Goal: Transaction & Acquisition: Purchase product/service

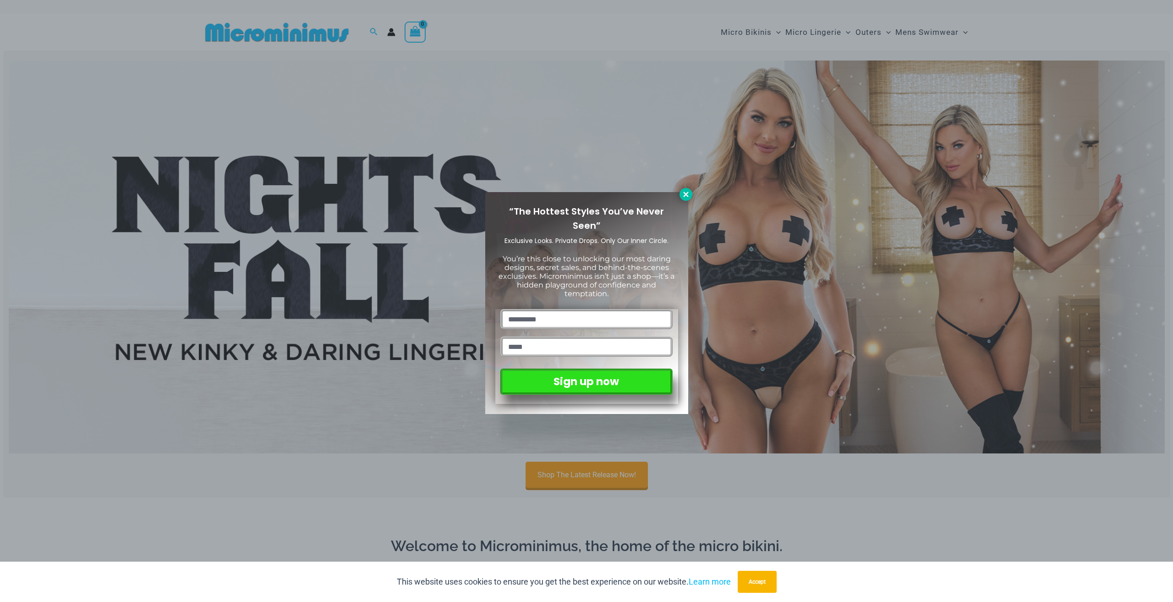
click at [685, 197] on icon at bounding box center [686, 194] width 8 height 8
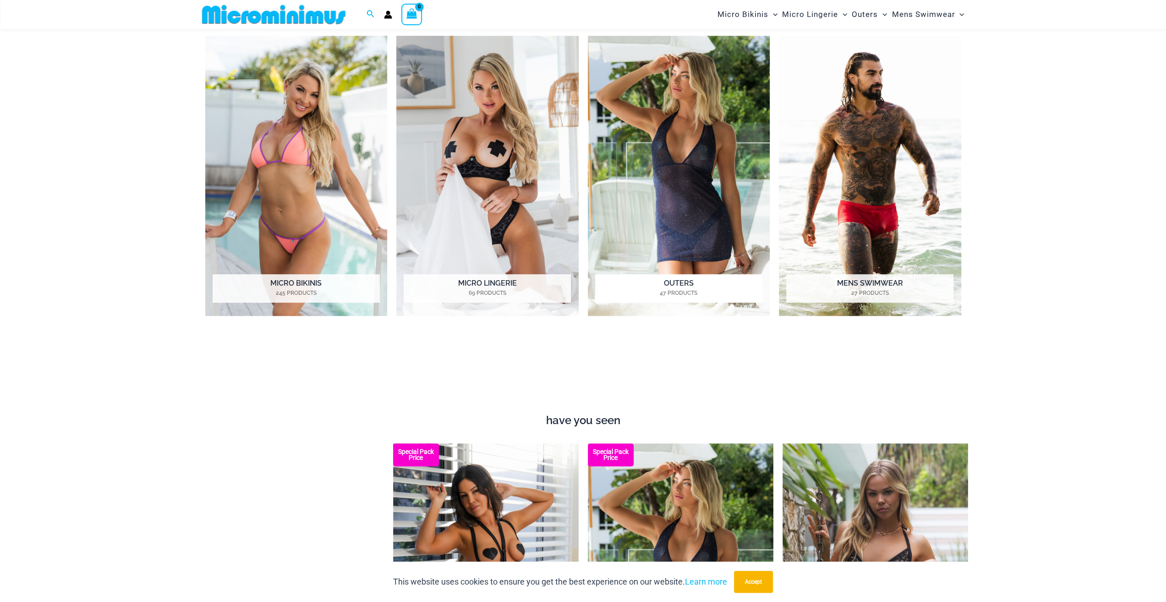
scroll to position [633, 0]
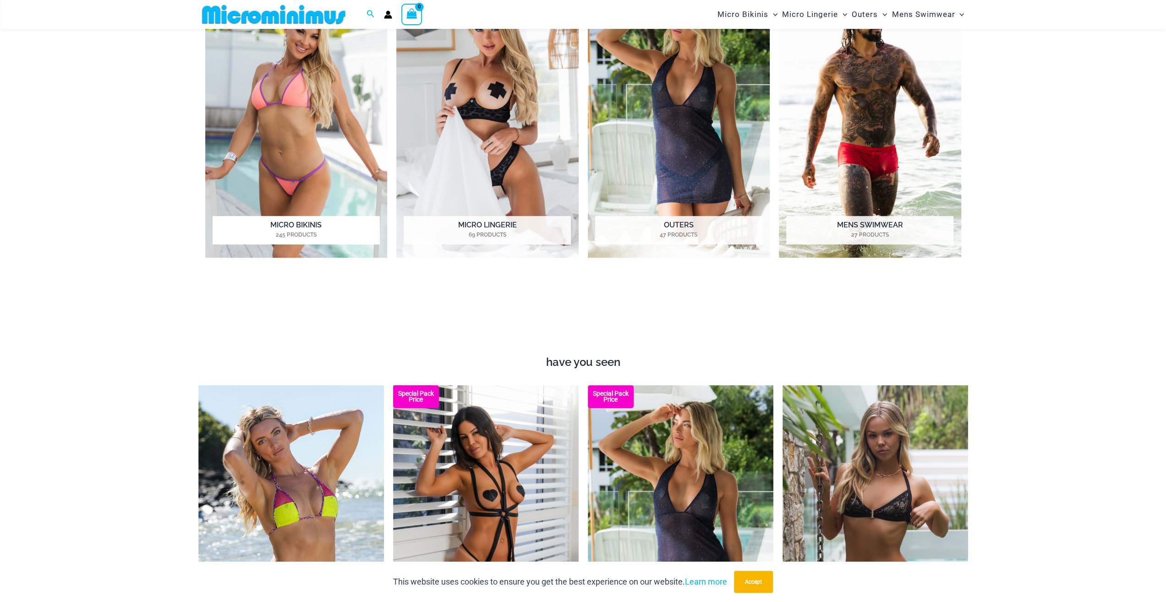
click at [314, 145] on img "Visit product category Micro Bikinis" at bounding box center [296, 118] width 182 height 280
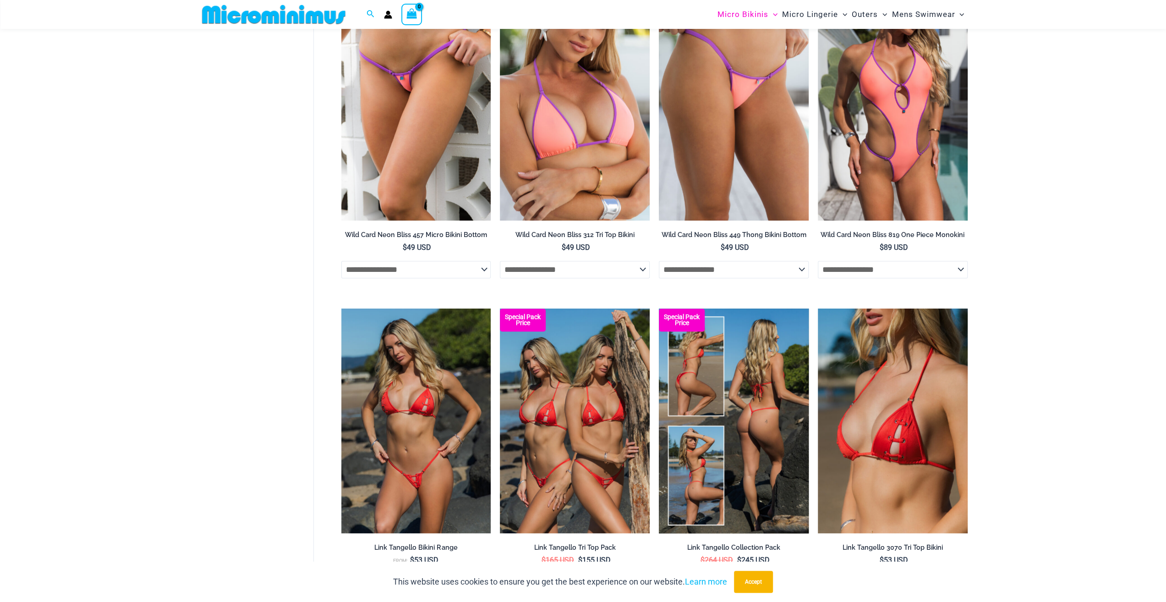
scroll to position [642, 0]
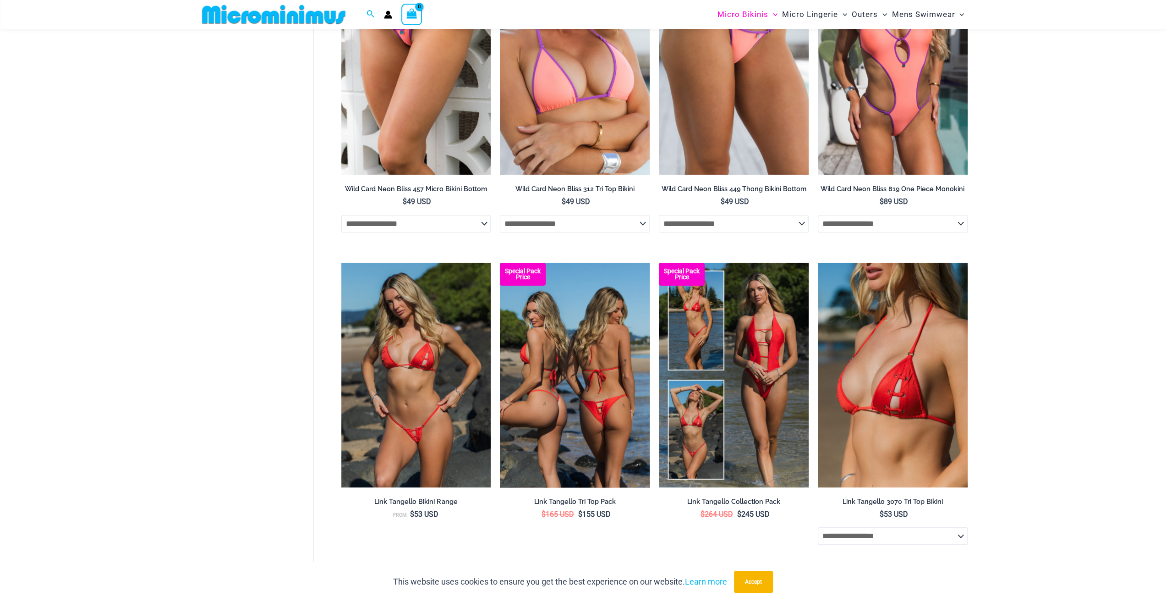
click at [562, 333] on img at bounding box center [575, 375] width 150 height 225
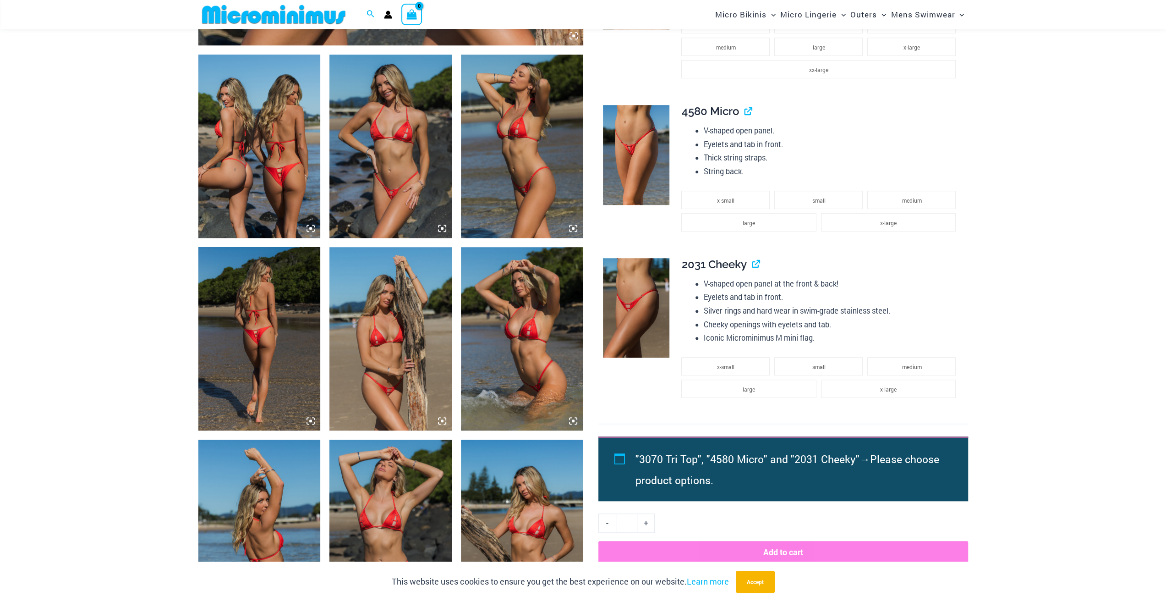
scroll to position [725, 0]
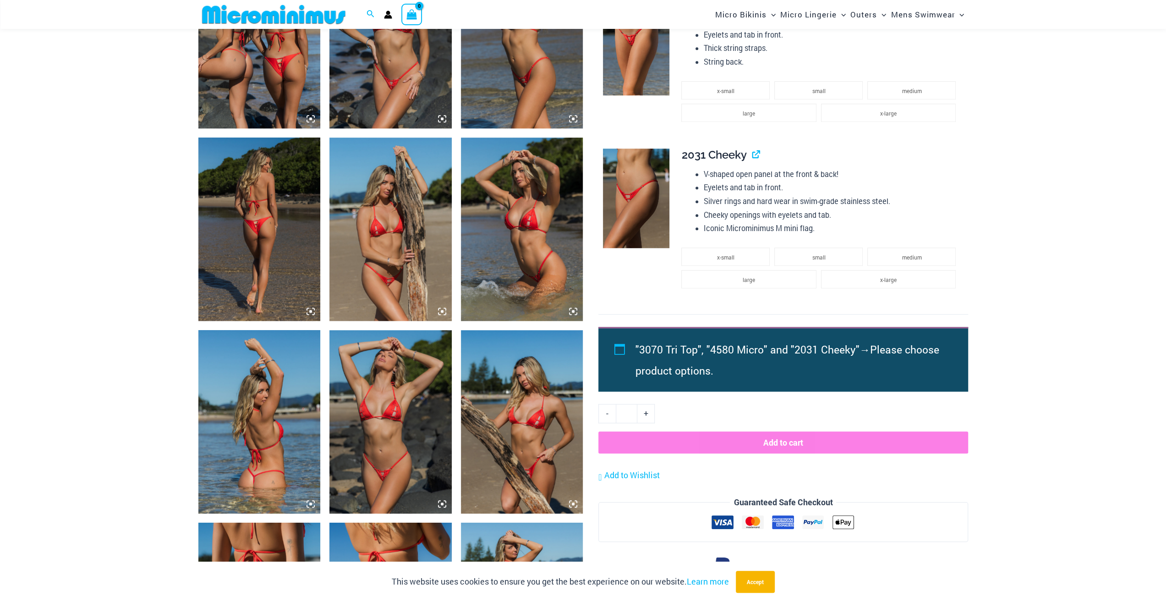
click at [409, 442] on img at bounding box center [390, 421] width 122 height 183
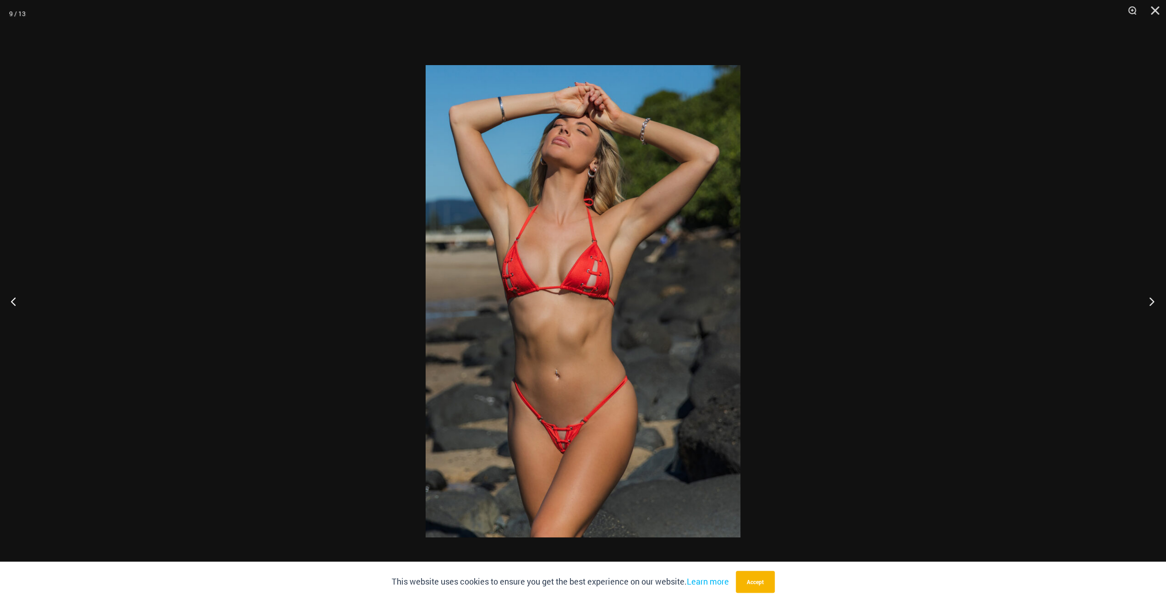
click at [1152, 300] on button "Next" at bounding box center [1149, 301] width 34 height 46
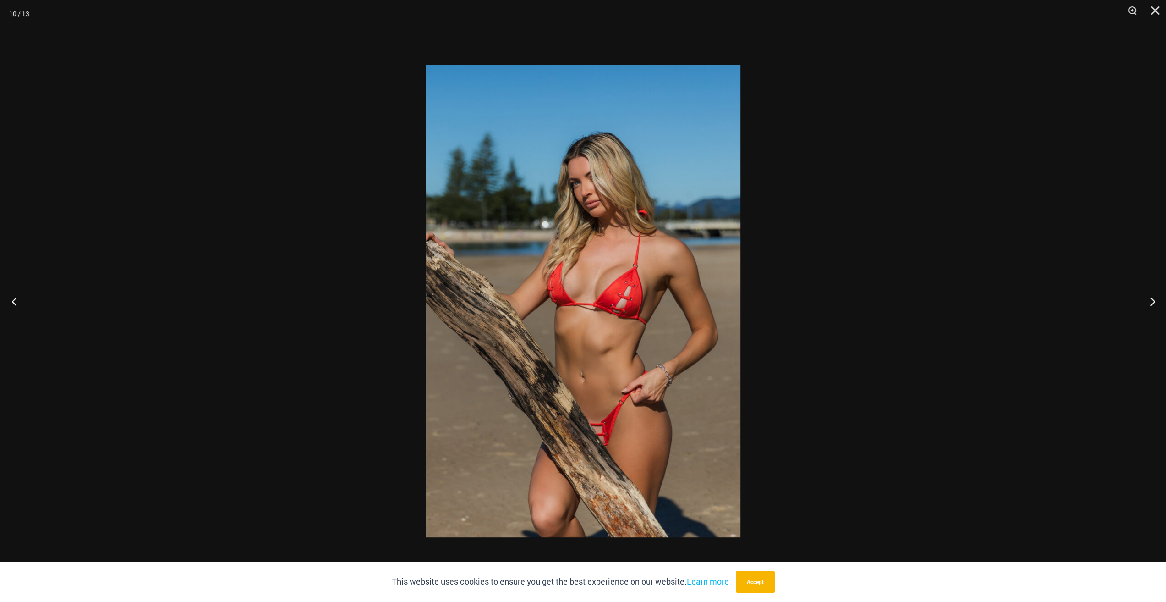
click at [13, 303] on button "Previous" at bounding box center [17, 301] width 34 height 46
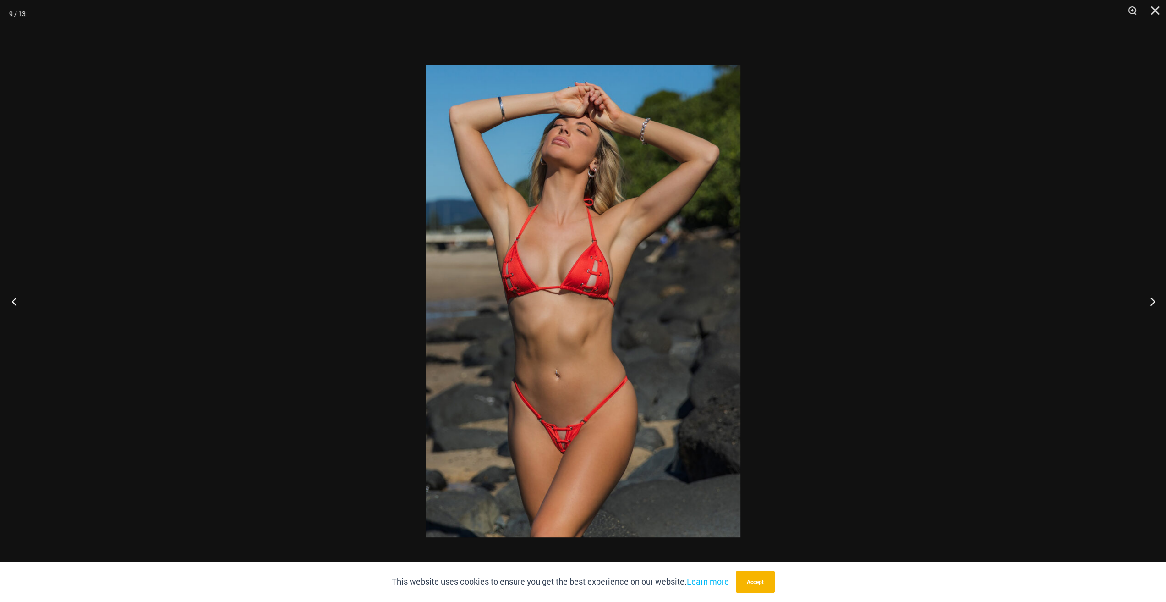
click at [15, 302] on button "Previous" at bounding box center [17, 301] width 34 height 46
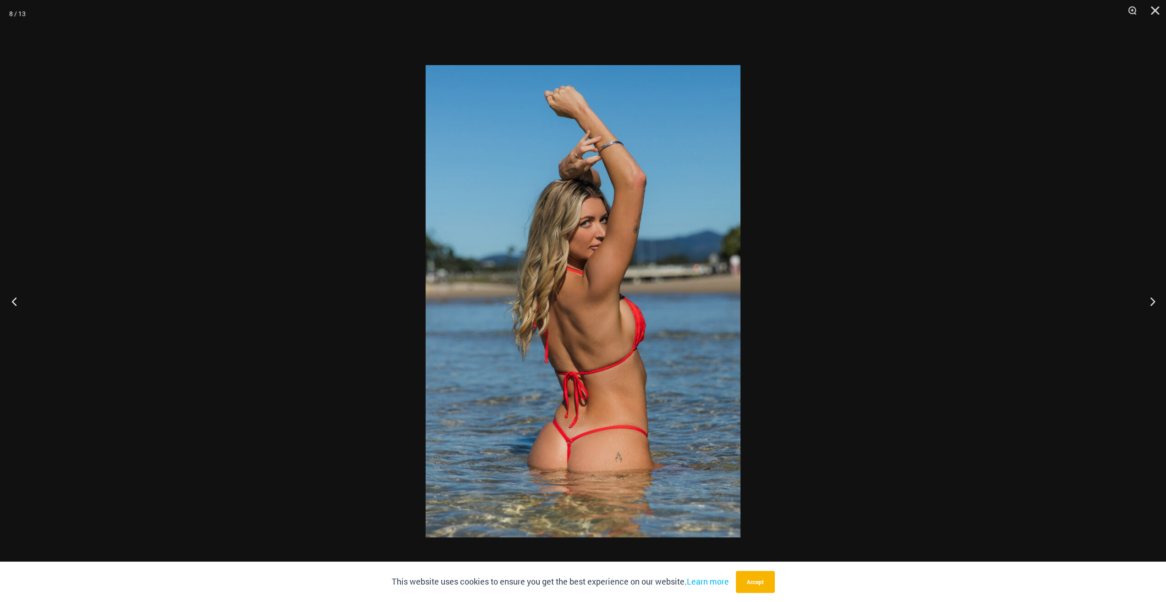
click at [16, 301] on button "Previous" at bounding box center [17, 301] width 34 height 46
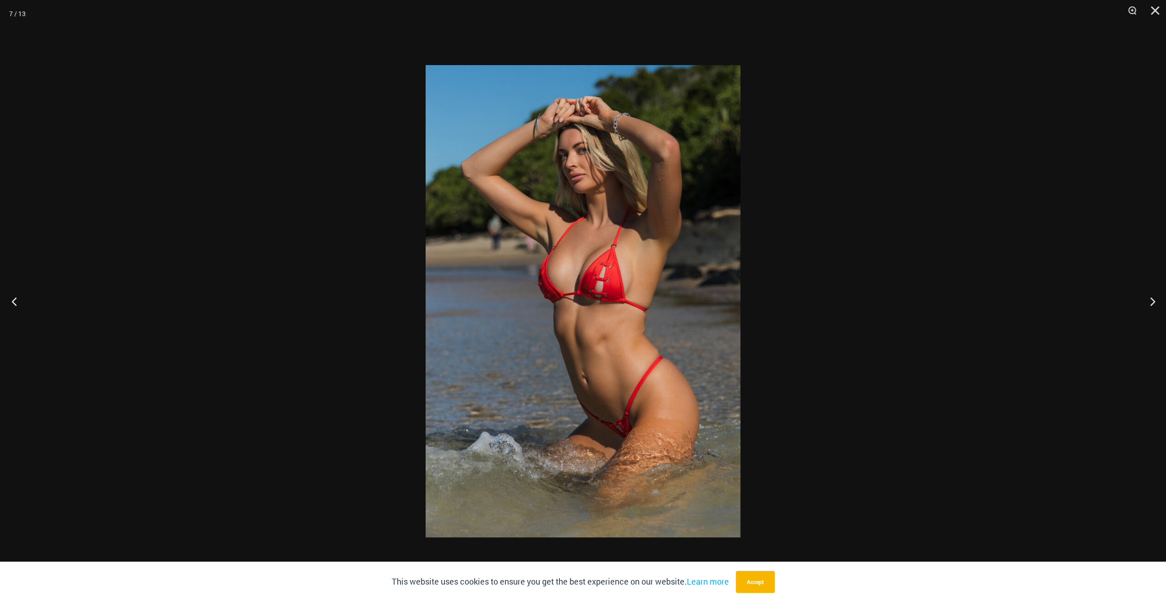
click at [17, 301] on button "Previous" at bounding box center [17, 301] width 34 height 46
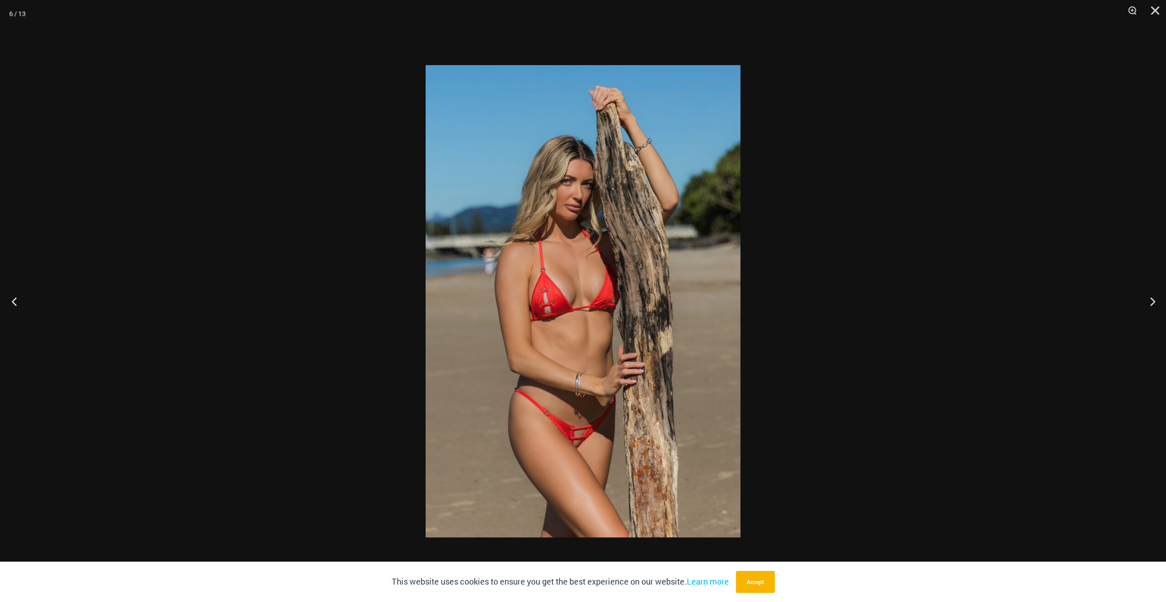
click at [20, 304] on button "Previous" at bounding box center [17, 301] width 34 height 46
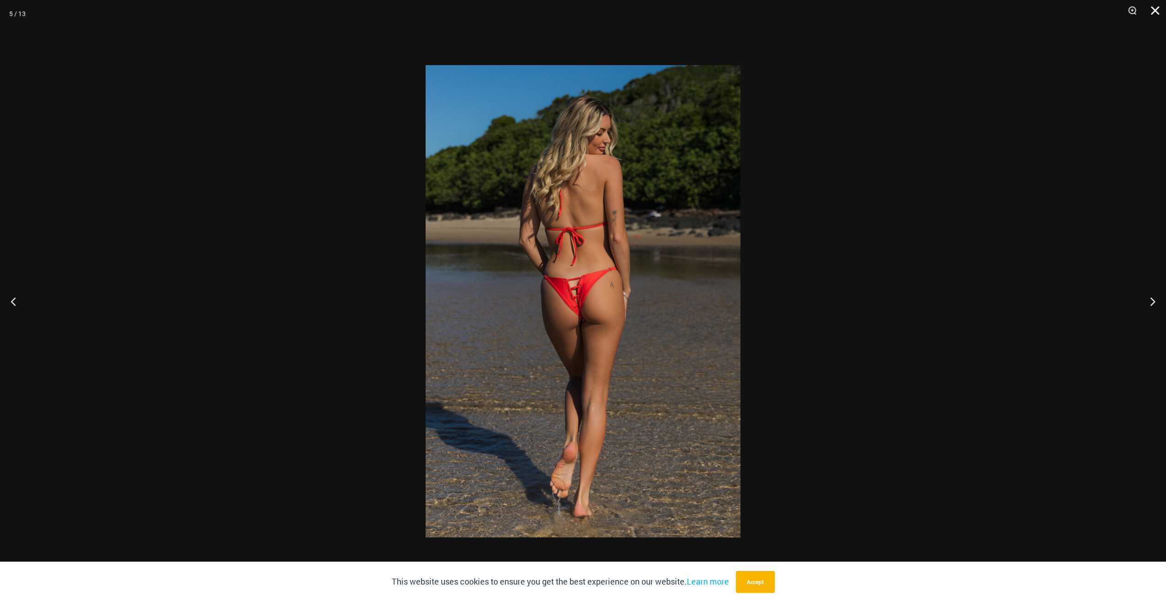
click at [1155, 11] on button "Close" at bounding box center [1152, 13] width 23 height 27
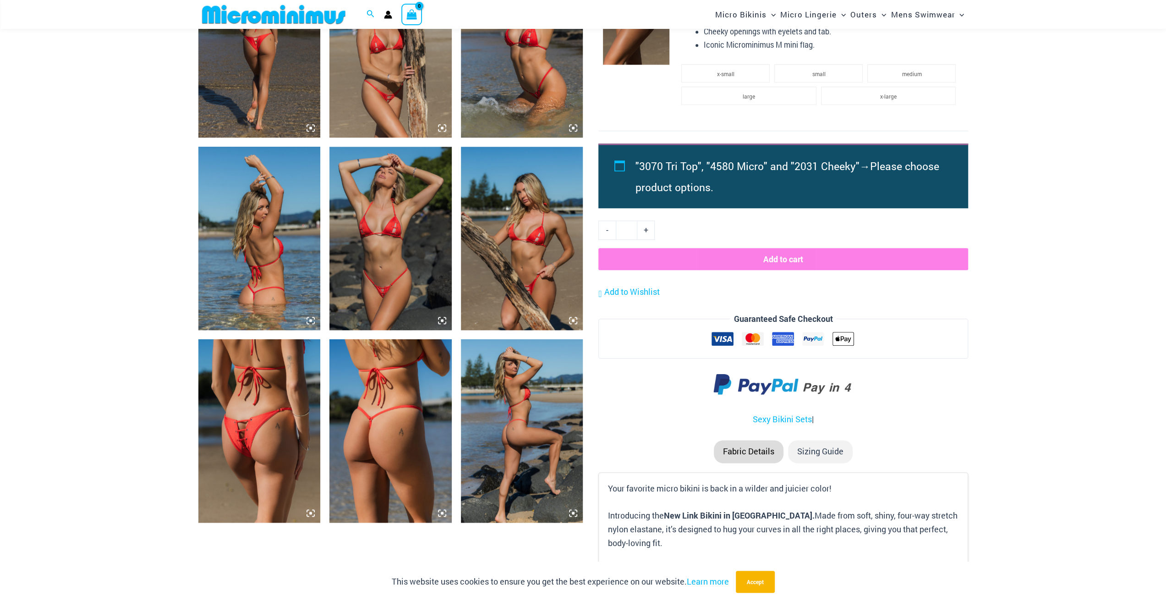
scroll to position [954, 0]
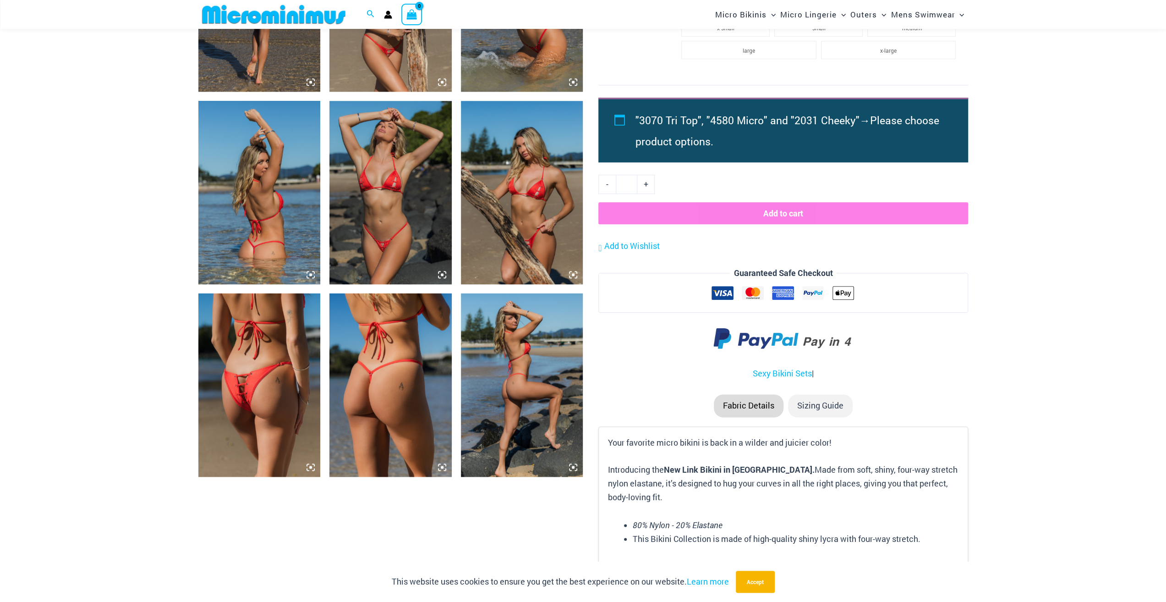
click at [373, 384] on img at bounding box center [390, 384] width 122 height 183
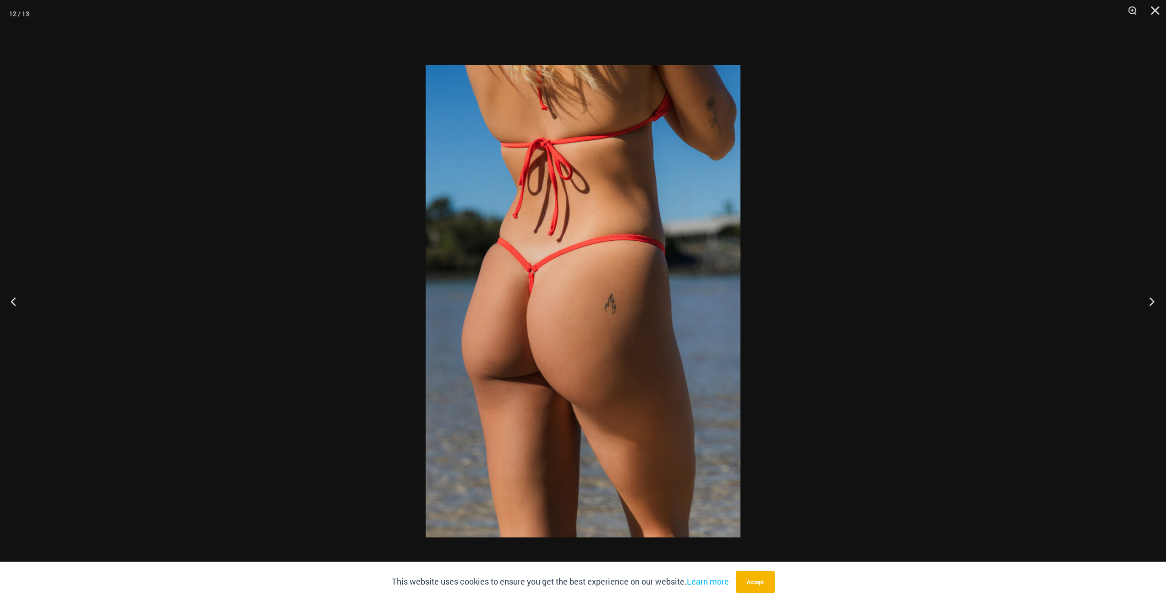
click at [1156, 302] on button "Next" at bounding box center [1149, 301] width 34 height 46
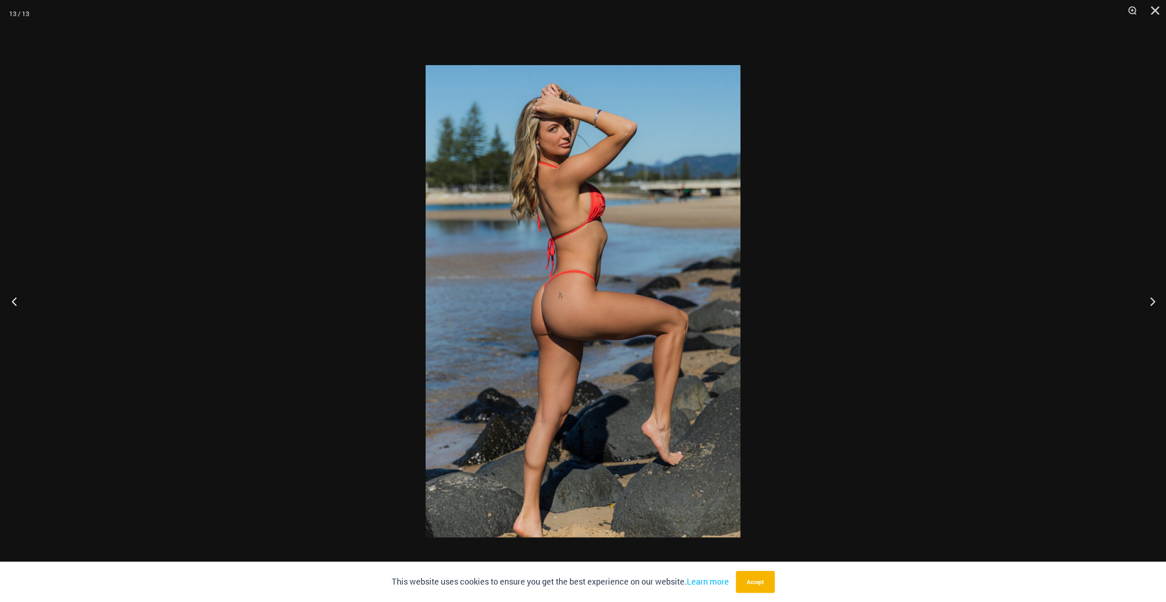
click at [15, 306] on button "Previous" at bounding box center [17, 301] width 34 height 46
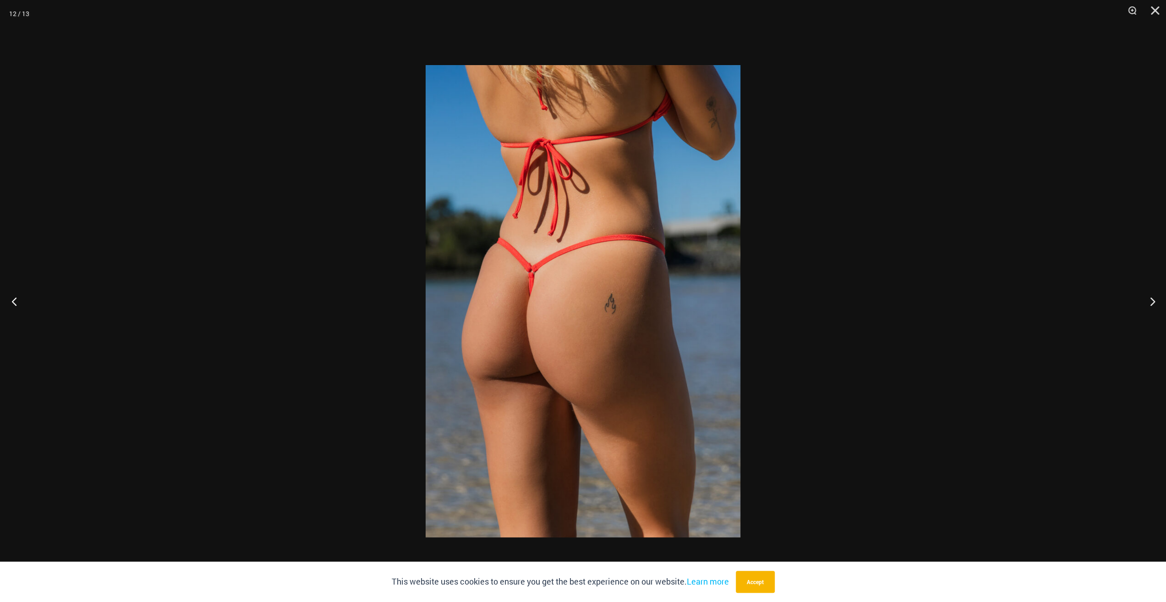
click at [16, 307] on button "Previous" at bounding box center [17, 301] width 34 height 46
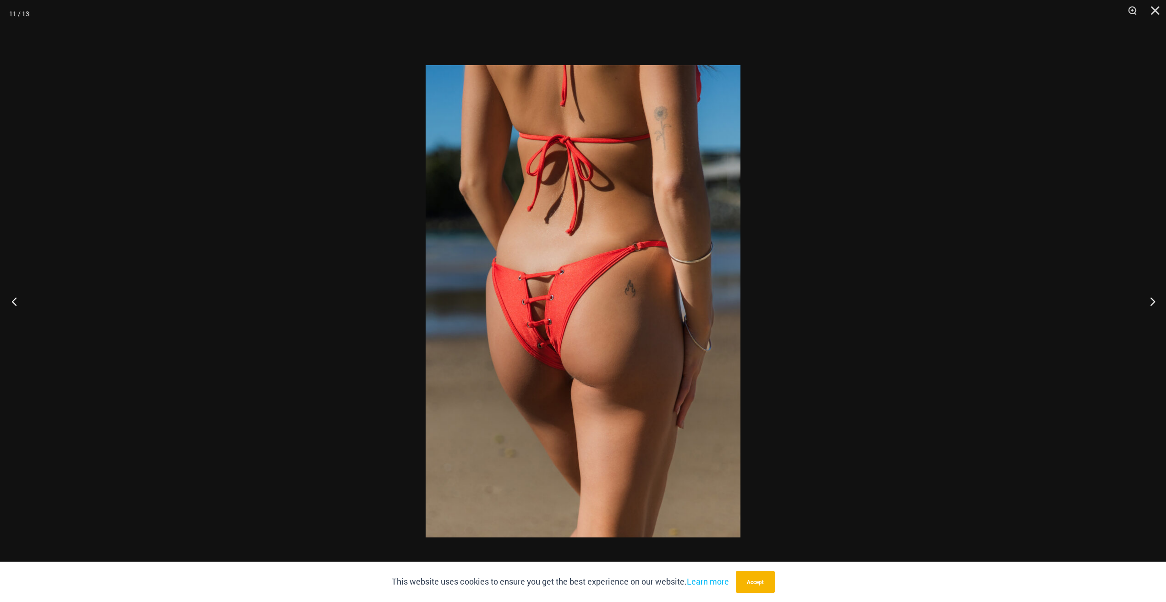
click at [17, 306] on button "Previous" at bounding box center [17, 301] width 34 height 46
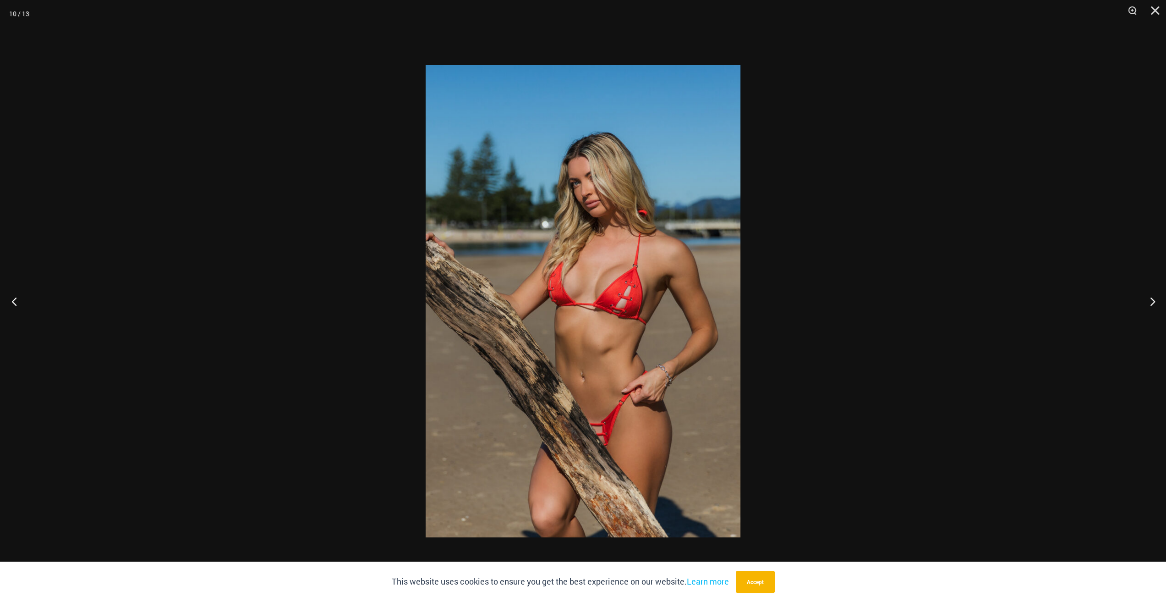
click at [17, 306] on button "Previous" at bounding box center [17, 301] width 34 height 46
